Goal: Find contact information: Find contact information

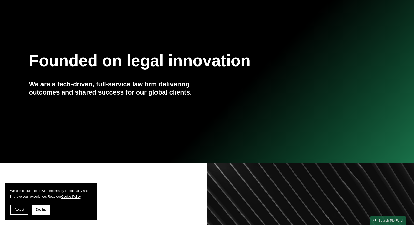
scroll to position [46, 0]
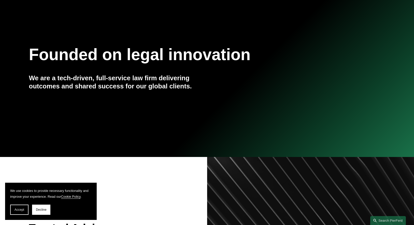
click at [40, 215] on section "We use cookies to provide necessary functionality and improve your experience. …" at bounding box center [51, 200] width 92 height 37
click at [43, 210] on span "Decline" at bounding box center [41, 210] width 11 height 4
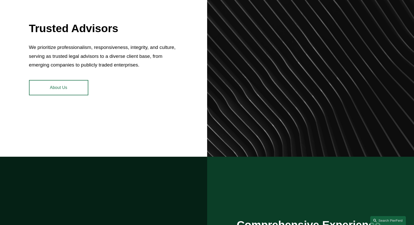
scroll to position [0, 0]
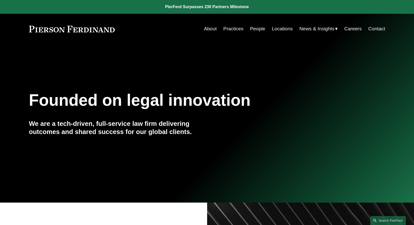
click at [254, 29] on link "People" at bounding box center [257, 29] width 15 height 10
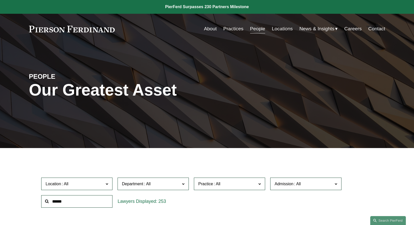
scroll to position [125, 0]
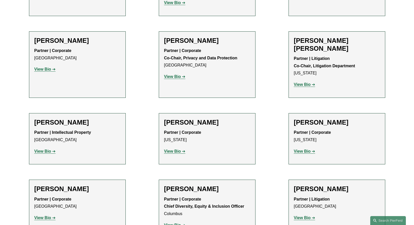
scroll to position [629, 0]
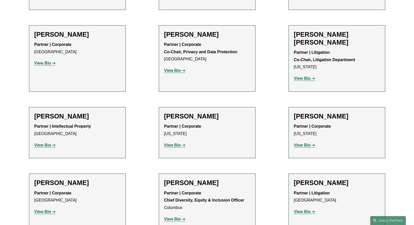
click at [88, 123] on p "Partner | Intellectual Property [GEOGRAPHIC_DATA]" at bounding box center [77, 130] width 86 height 15
click at [66, 112] on h2 "[PERSON_NAME]" at bounding box center [77, 116] width 86 height 8
click at [63, 112] on h2 "[PERSON_NAME]" at bounding box center [77, 116] width 86 height 8
click at [48, 143] on strong "View Bio" at bounding box center [42, 145] width 17 height 4
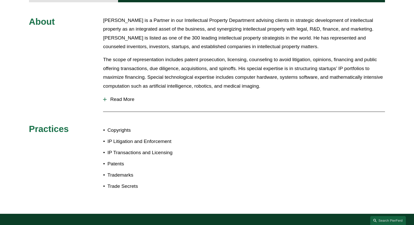
scroll to position [150, 0]
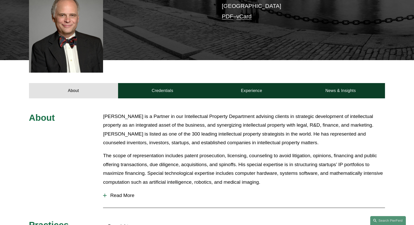
click at [101, 186] on div "About David Boundy is a Partner in our Intellectual Property Department advisin…" at bounding box center [207, 204] width 414 height 184
click at [104, 193] on div at bounding box center [105, 195] width 4 height 4
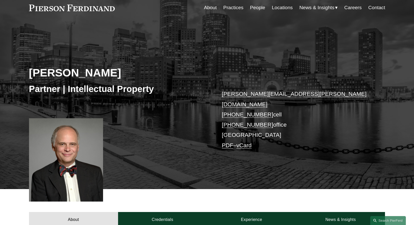
scroll to position [0, 0]
